Goal: Find specific page/section: Find specific page/section

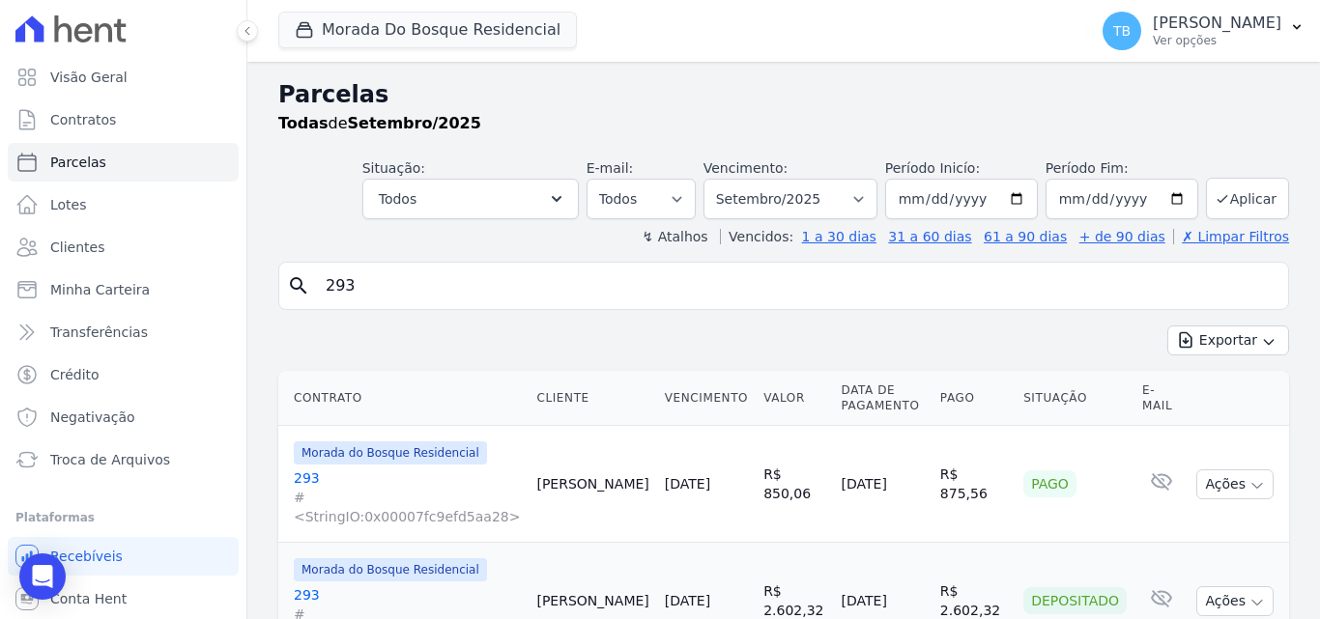
select select
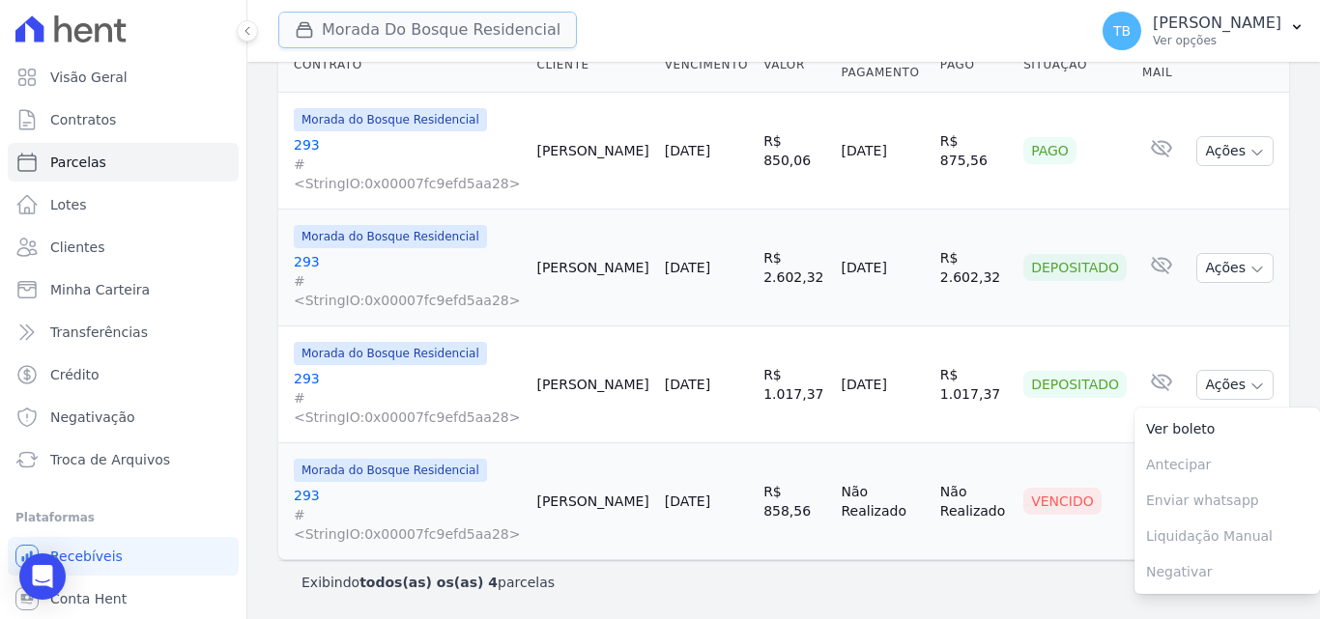
click at [389, 30] on button "Morada Do Bosque Residencial" at bounding box center [427, 30] width 299 height 37
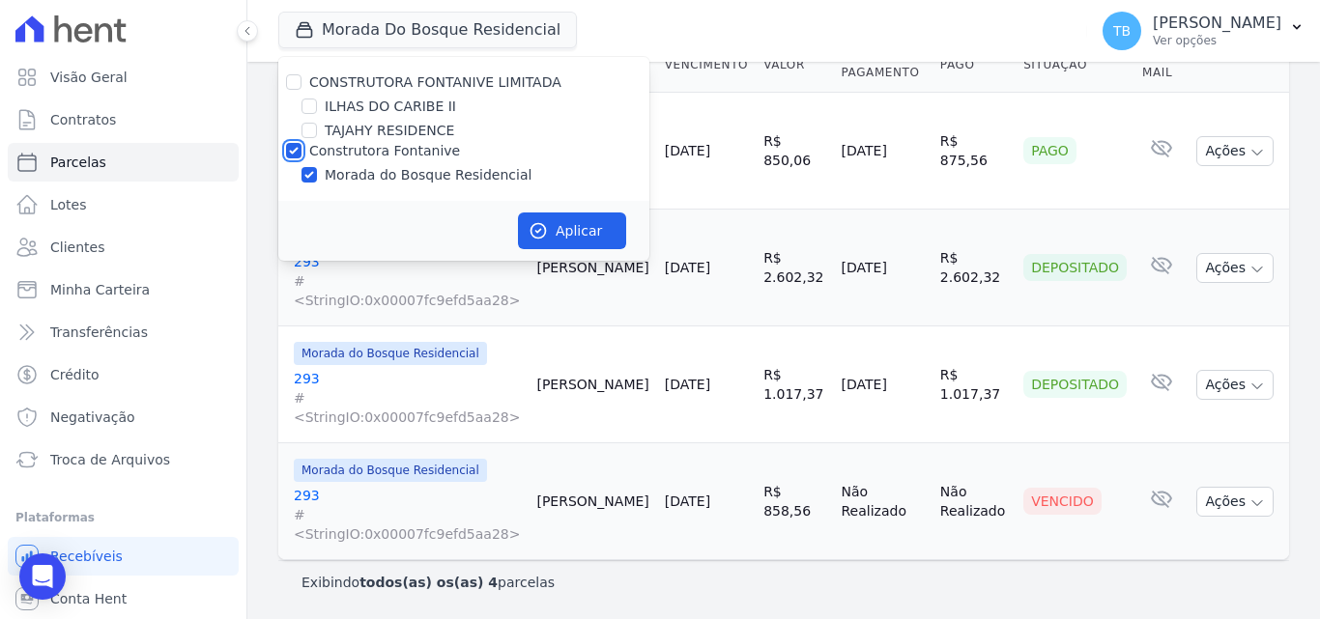
drag, startPoint x: 292, startPoint y: 154, endPoint x: 310, endPoint y: 126, distance: 33.5
click at [291, 152] on input "Construtora Fontanive" at bounding box center [293, 150] width 15 height 15
checkbox input "false"
click at [306, 105] on input "ILHAS DO CARIBE II" at bounding box center [309, 106] width 15 height 15
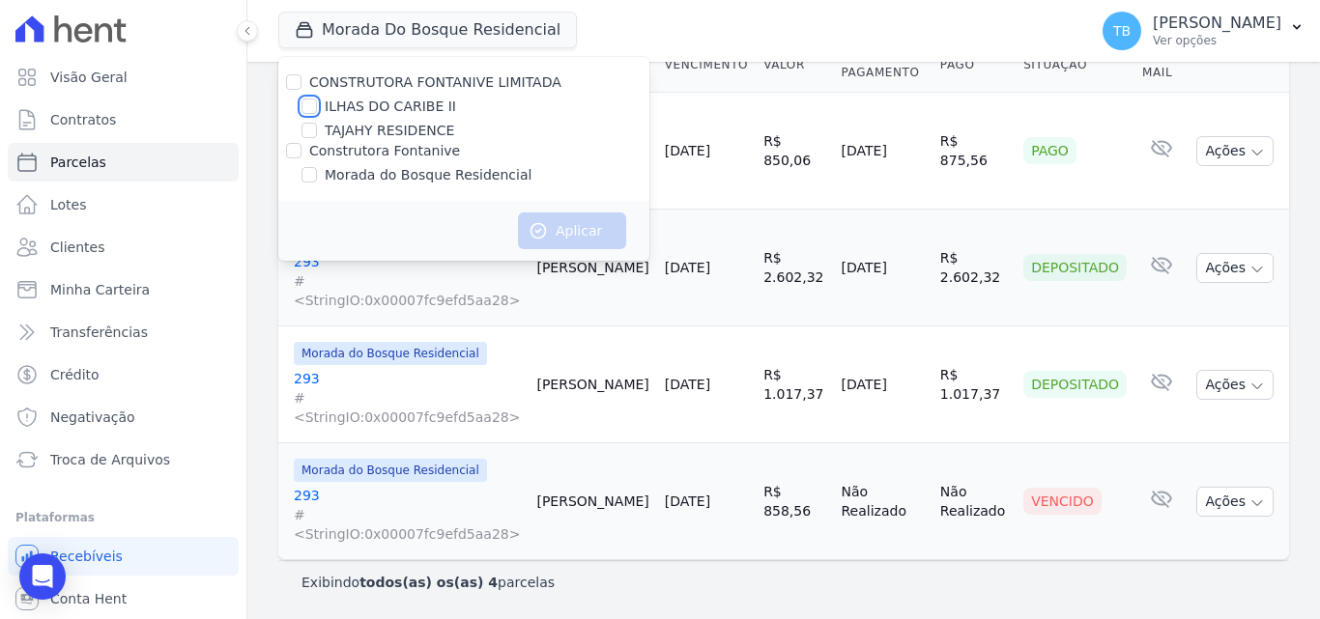
checkbox input "true"
click at [581, 227] on button "Aplicar" at bounding box center [572, 231] width 108 height 37
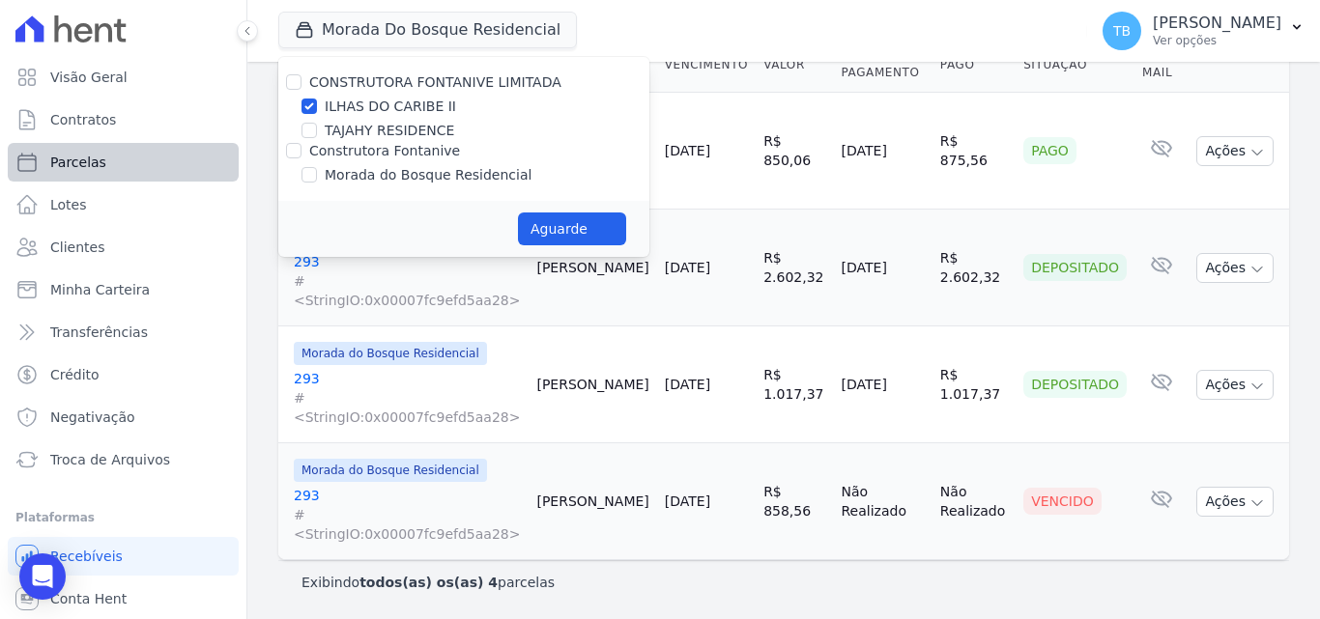
select select
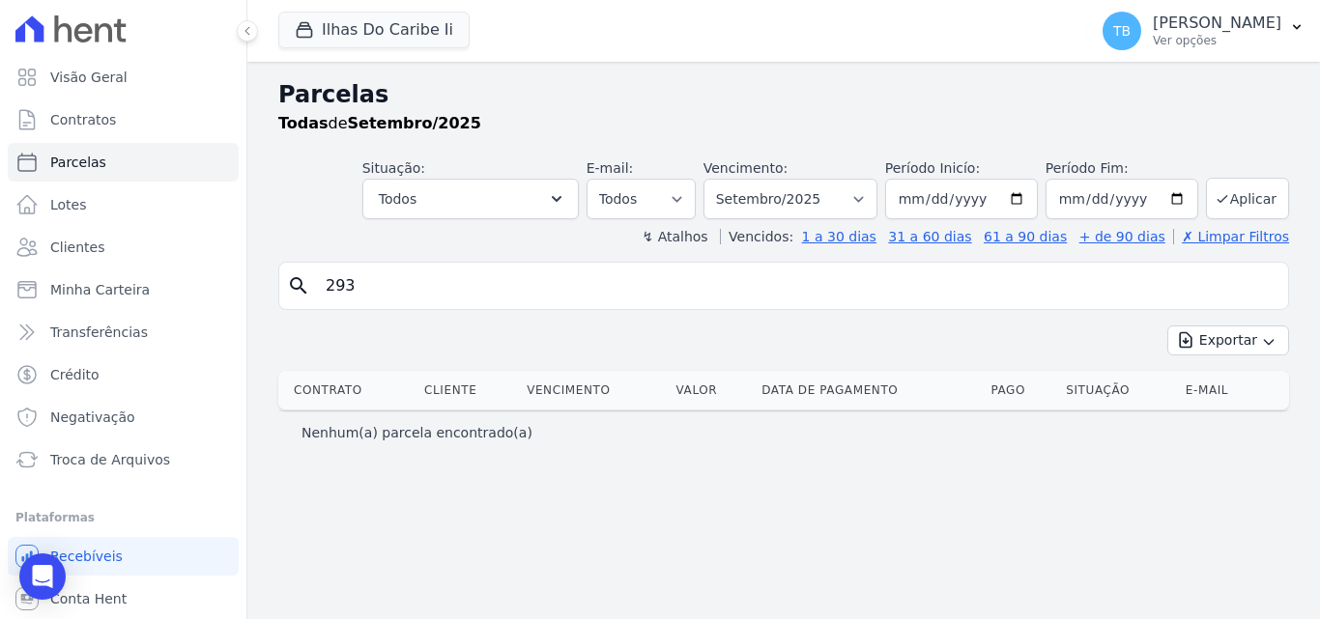
click at [360, 278] on input "293" at bounding box center [797, 286] width 966 height 39
type input "2"
type input "05.101"
select select
click at [333, 282] on input "05.101" at bounding box center [797, 286] width 966 height 39
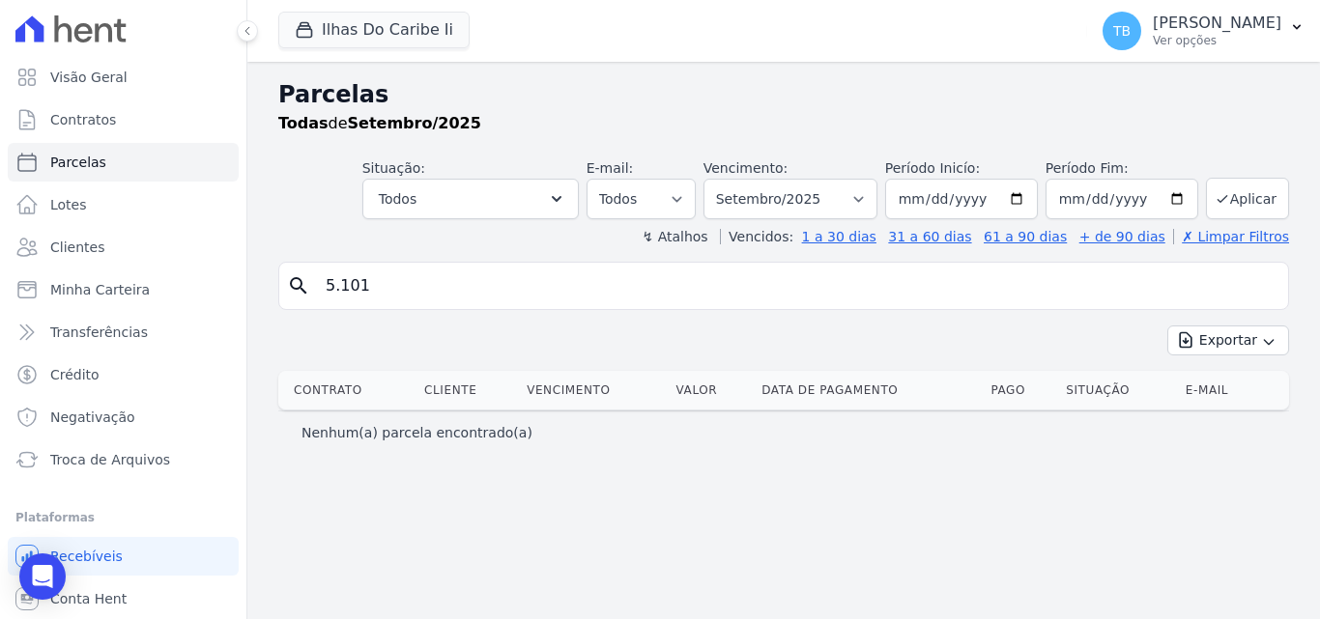
type input "5.101"
select select
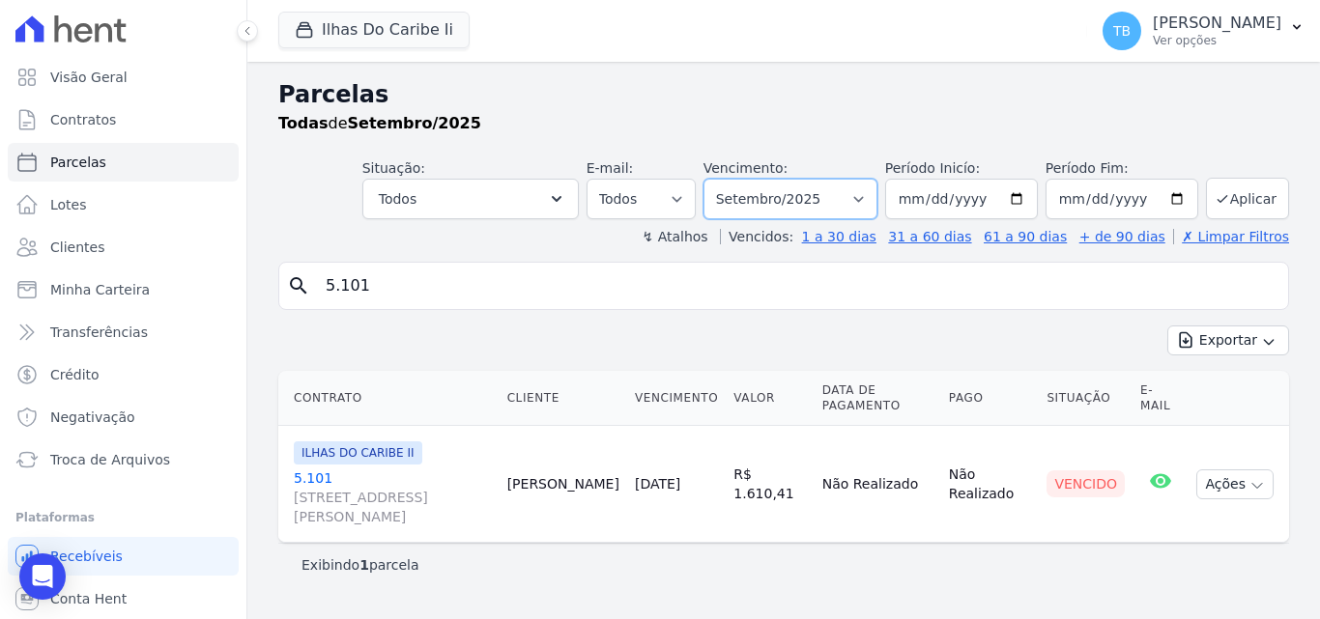
click at [836, 192] on select "Filtrar por período ──────── Todos os meses Agosto/2022 Setembro/2022 Outubro/2…" at bounding box center [791, 199] width 174 height 41
select select "08/2025"
click at [731, 179] on select "Filtrar por período ──────── Todos os meses Agosto/2022 Setembro/2022 Outubro/2…" at bounding box center [791, 199] width 174 height 41
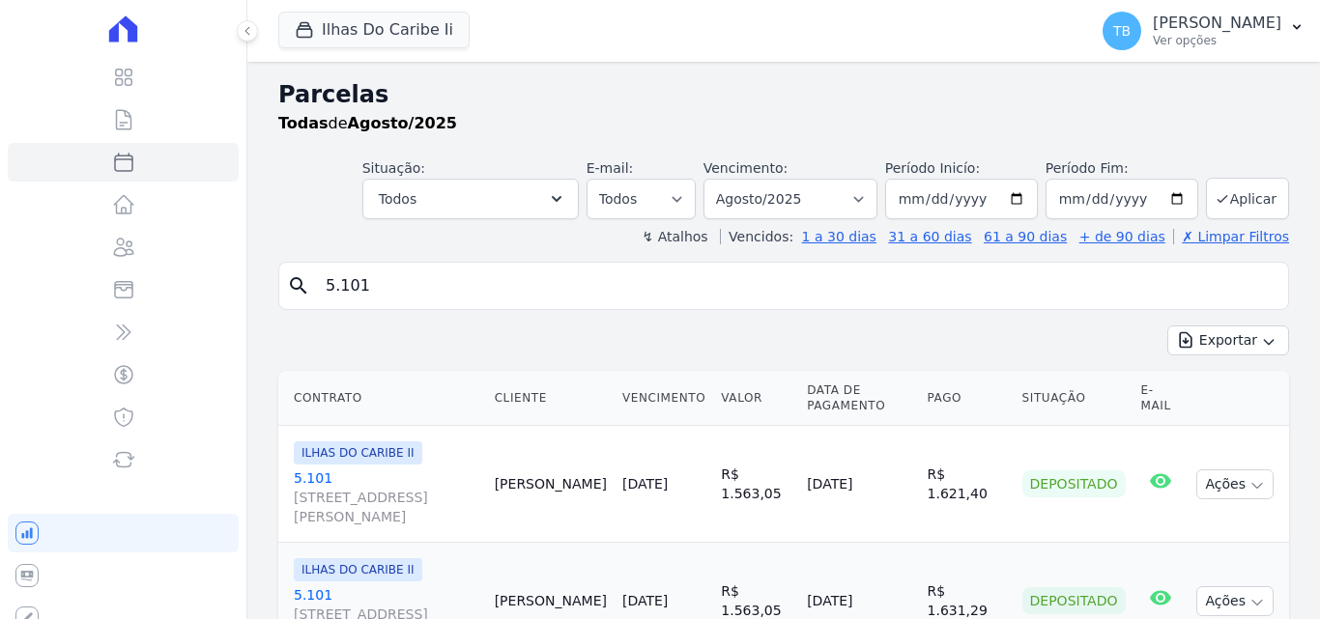
select select
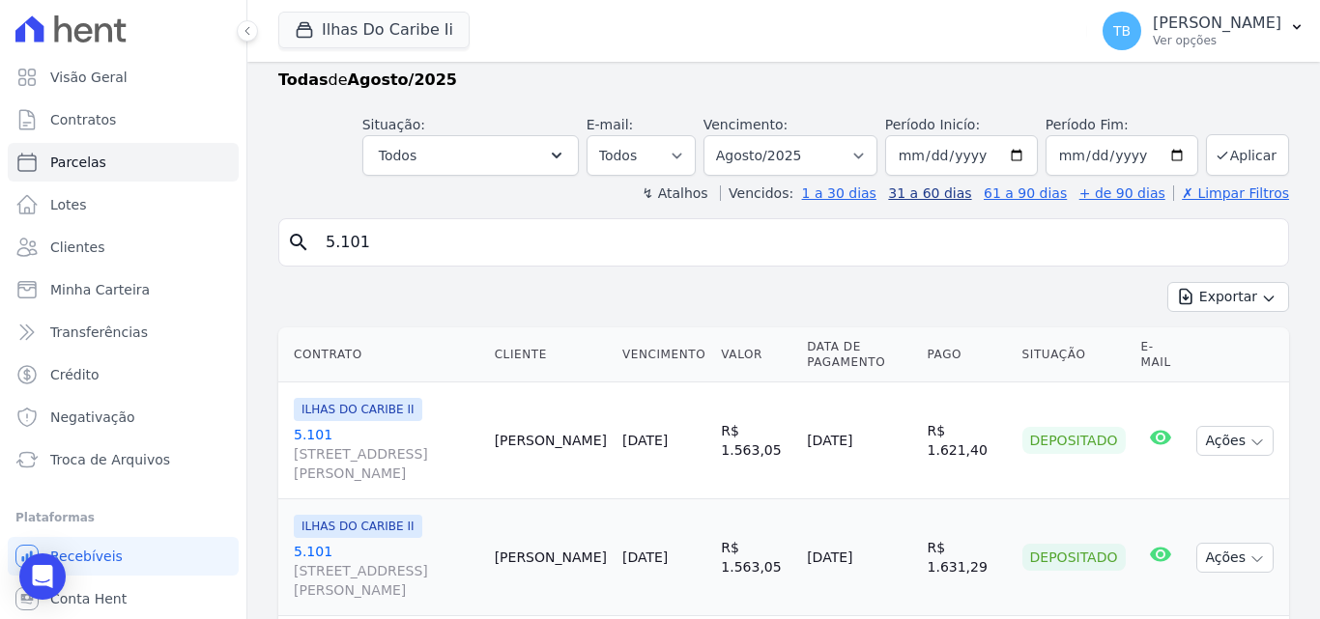
scroll to position [23, 0]
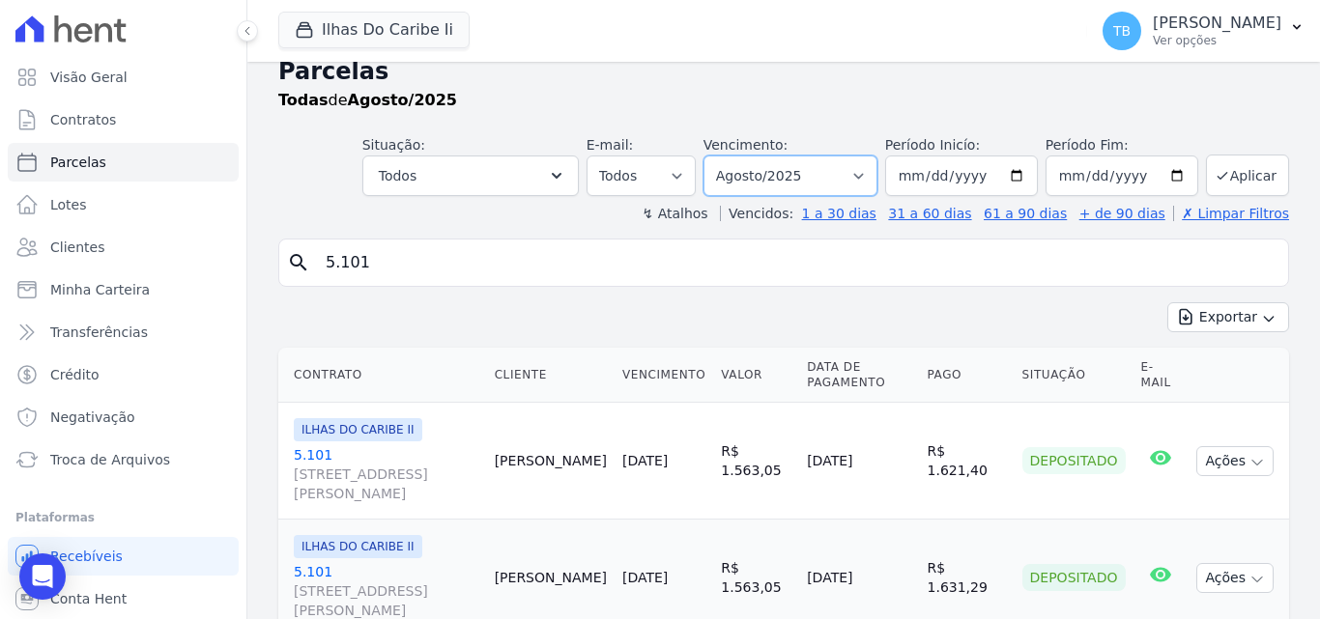
click at [858, 172] on select "Filtrar por período ──────── Todos os meses Agosto/2022 Setembro/2022 Outubro/2…" at bounding box center [791, 176] width 174 height 41
select select "09/2025"
click at [716, 156] on select "Filtrar por período ──────── Todos os meses Agosto/2022 Setembro/2022 Outubro/2…" at bounding box center [791, 176] width 174 height 41
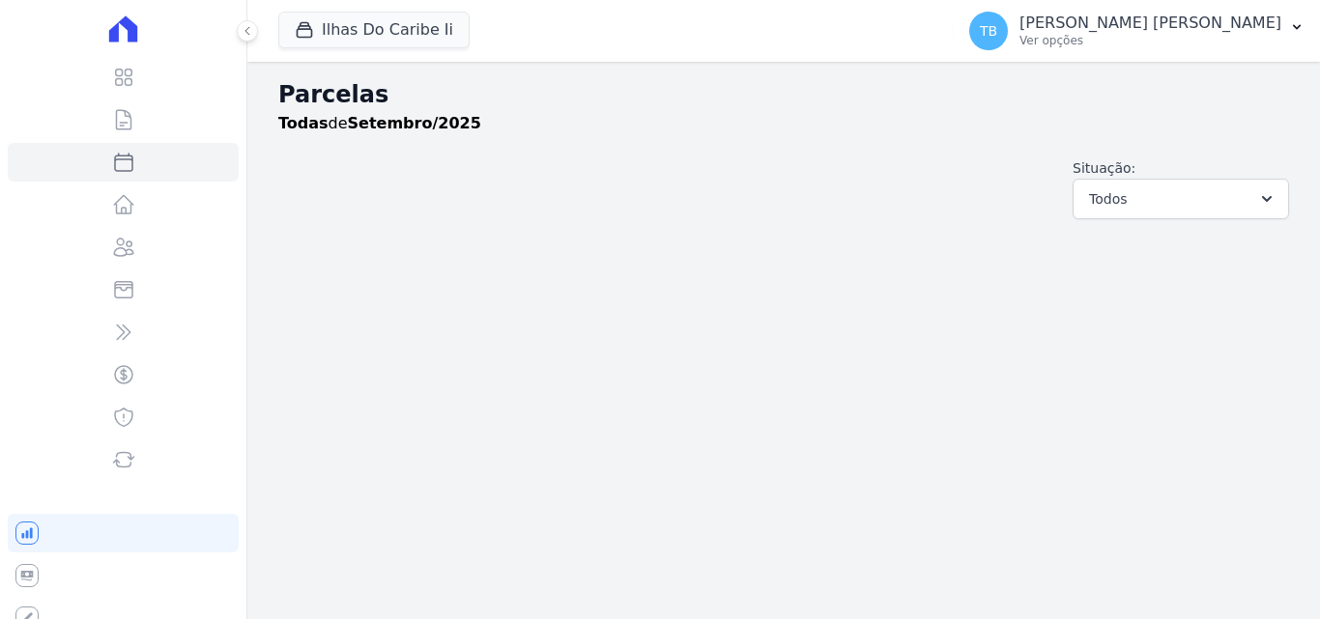
select select
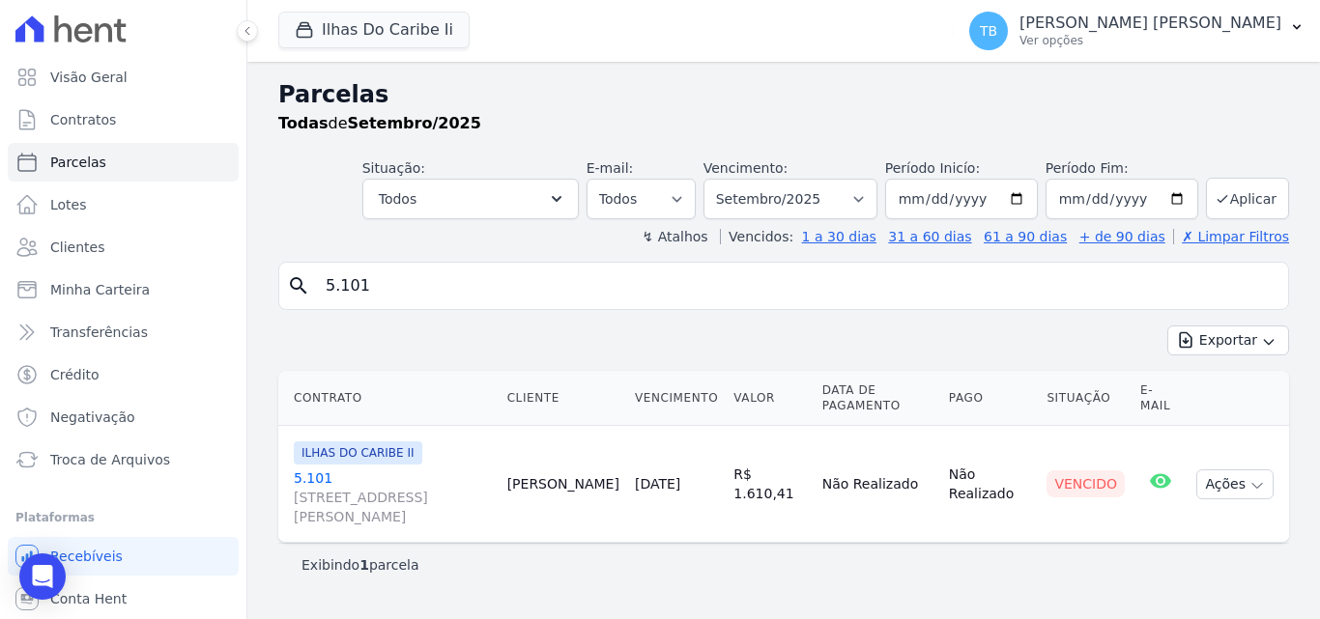
drag, startPoint x: 381, startPoint y: 291, endPoint x: 308, endPoint y: 274, distance: 74.3
click at [308, 274] on div "search 5.101" at bounding box center [783, 286] width 1011 height 48
click at [389, 232] on div "↯ Atalhos Vencidos: 1 a 30 dias 31 a 60 dias 61 a 90 dias + de 90 dias ✗ Limpar…" at bounding box center [783, 236] width 1011 height 19
click at [142, 121] on link "Contratos" at bounding box center [123, 120] width 231 height 39
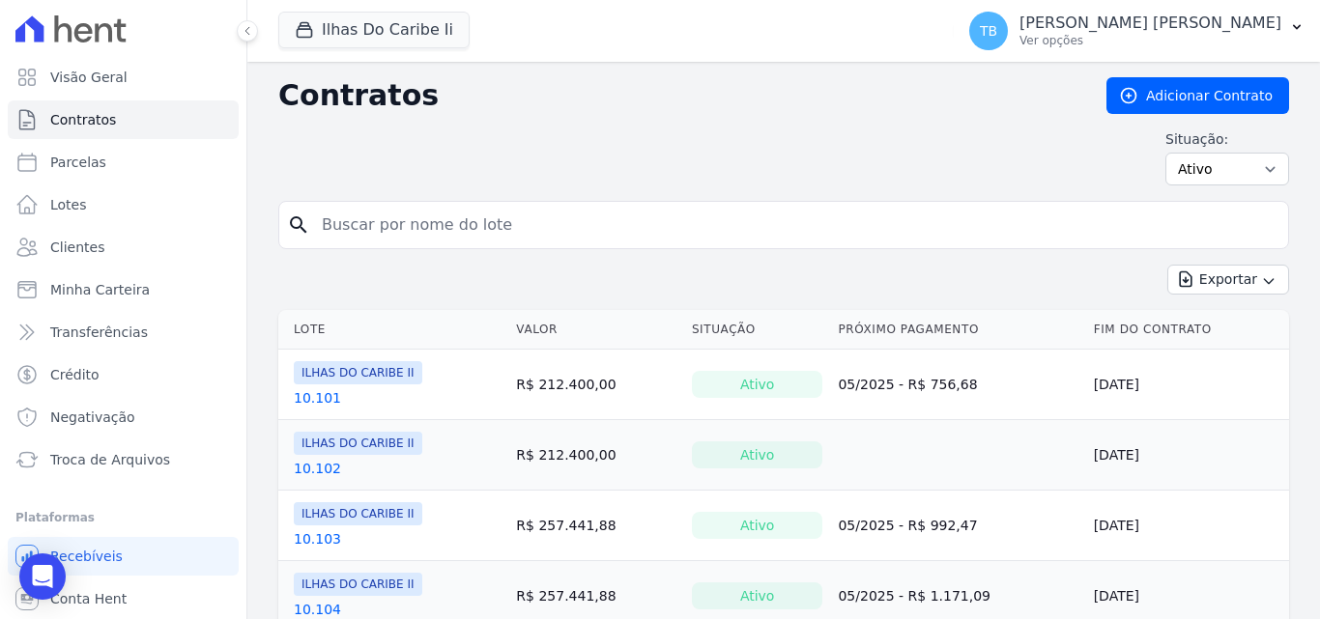
click at [418, 226] on input "search" at bounding box center [795, 225] width 970 height 39
type input "5.101"
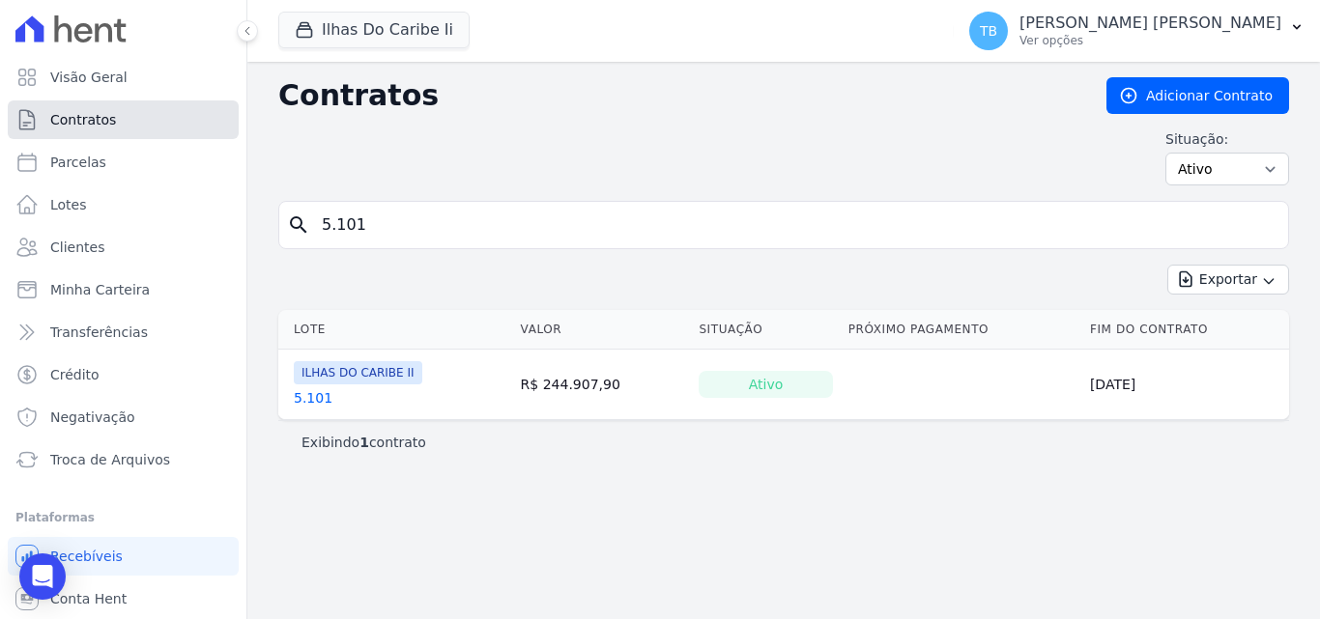
click at [92, 112] on span "Contratos" at bounding box center [83, 119] width 66 height 19
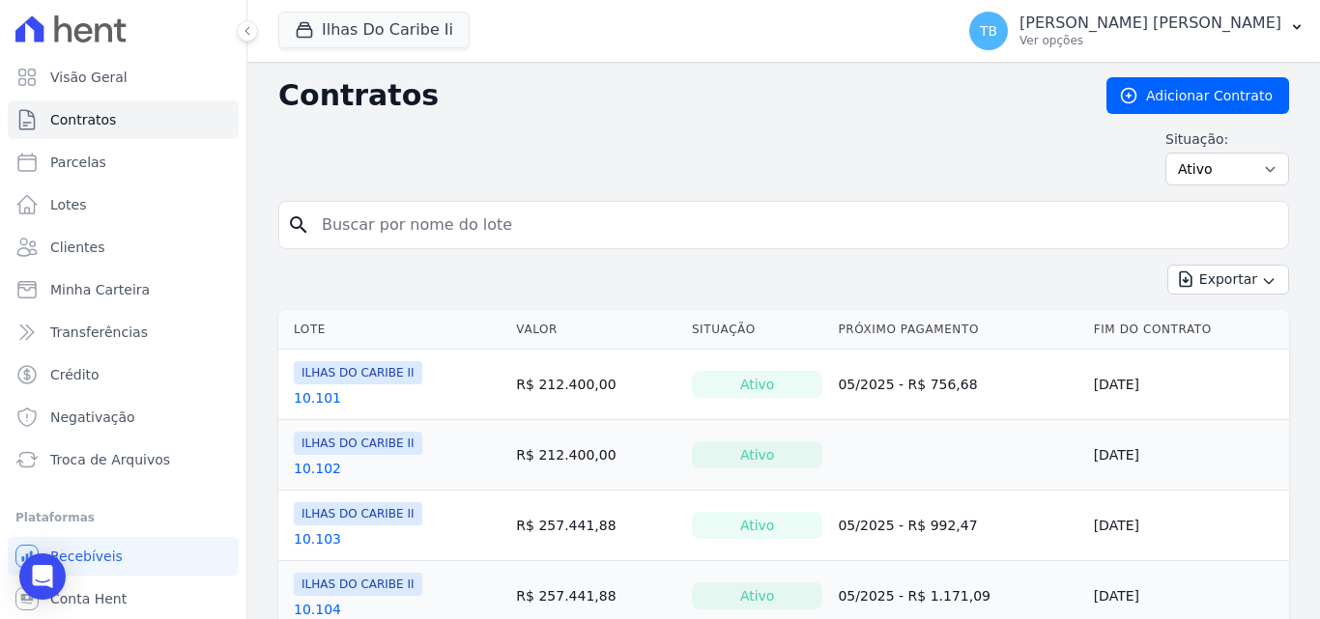
click at [418, 231] on input "search" at bounding box center [795, 225] width 970 height 39
click at [425, 209] on input "search" at bounding box center [795, 225] width 970 height 39
type input "5.101"
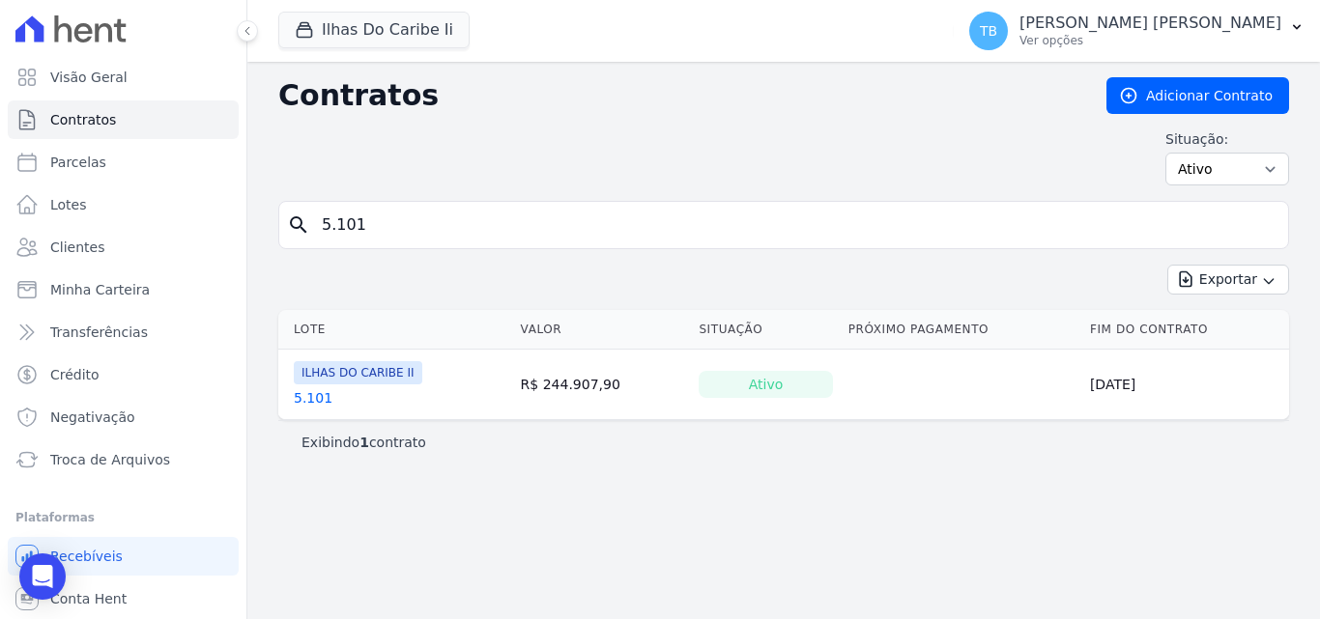
click at [313, 398] on link "5.101" at bounding box center [313, 398] width 39 height 19
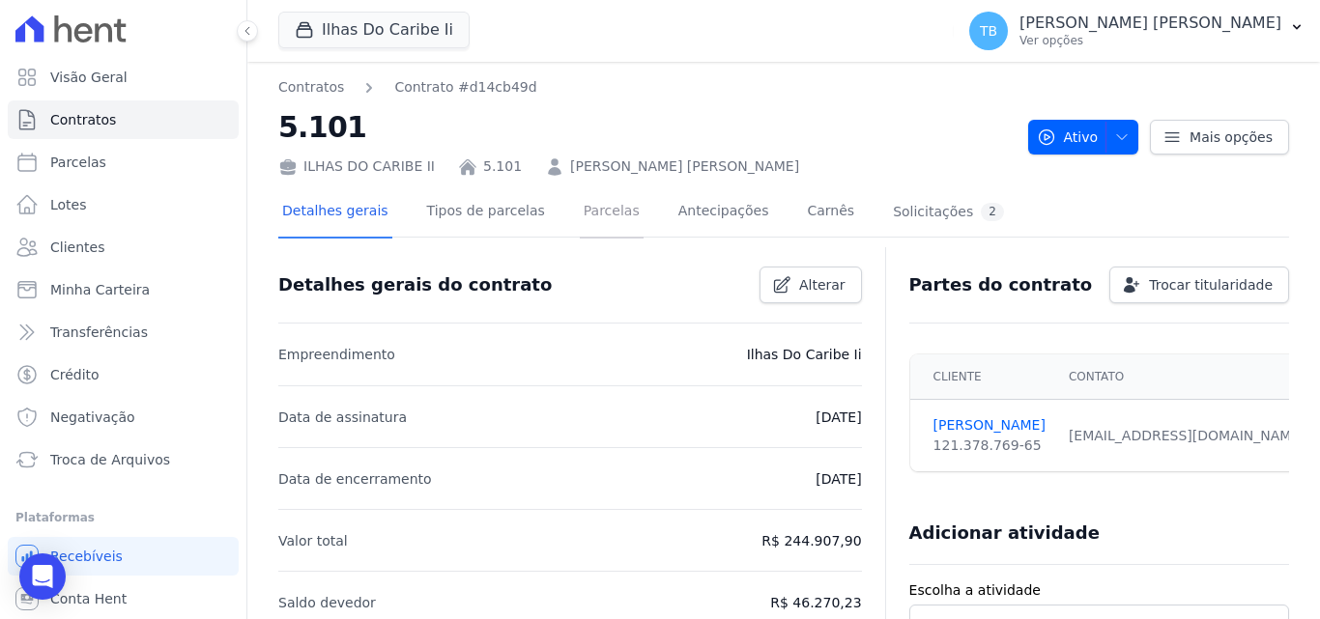
click at [604, 203] on link "Parcelas" at bounding box center [612, 212] width 64 height 51
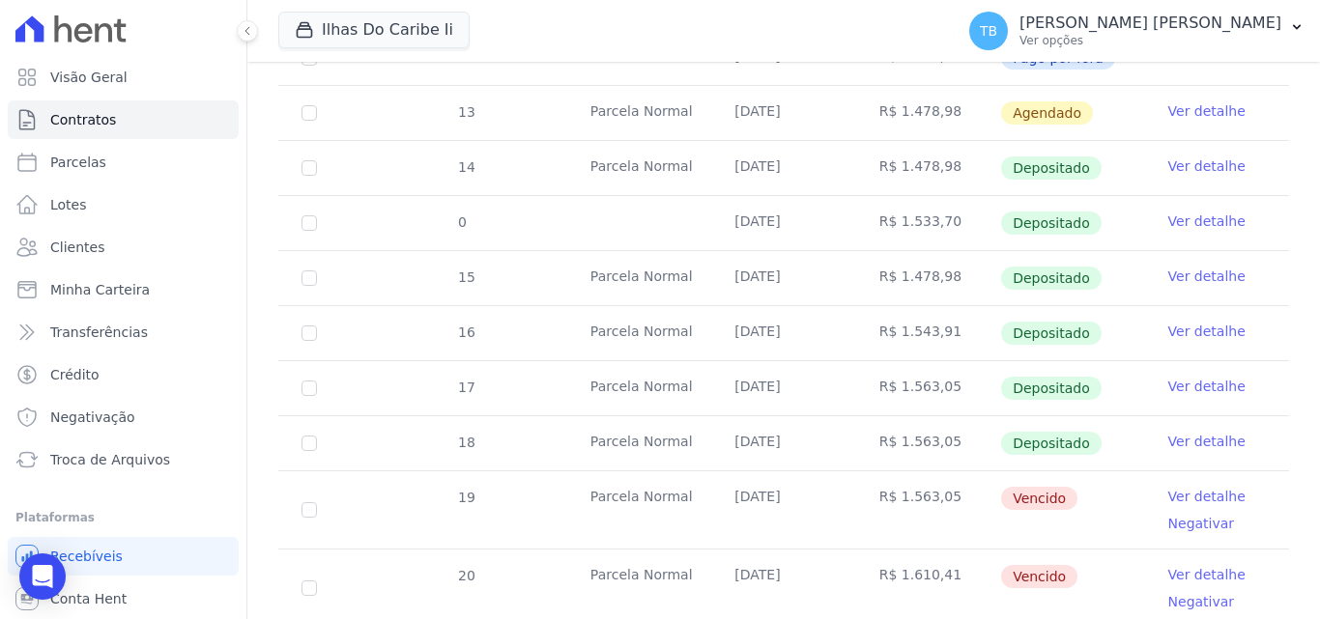
scroll to position [677, 0]
